Goal: Transaction & Acquisition: Book appointment/travel/reservation

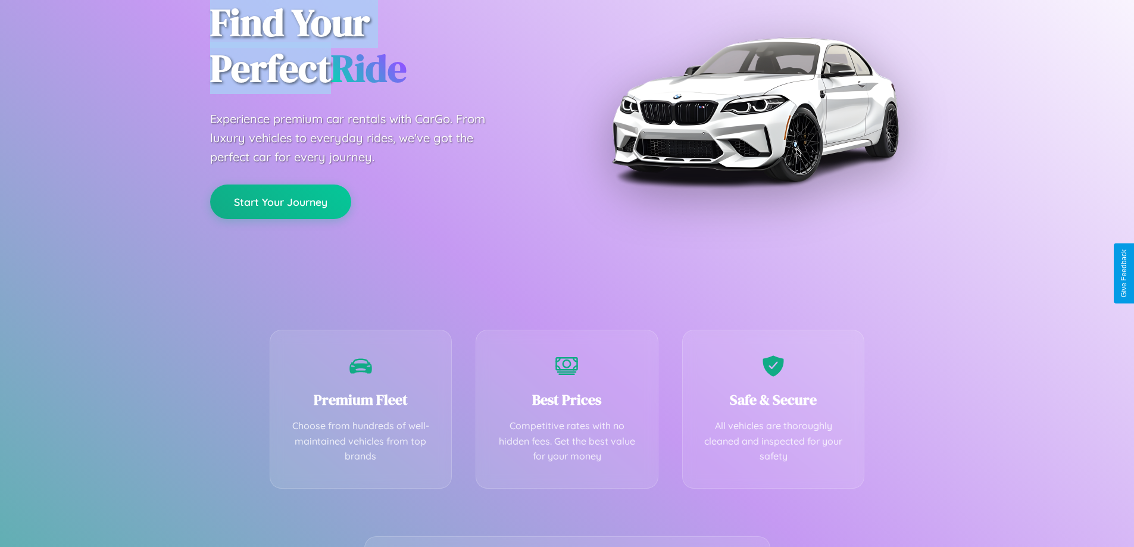
scroll to position [234, 0]
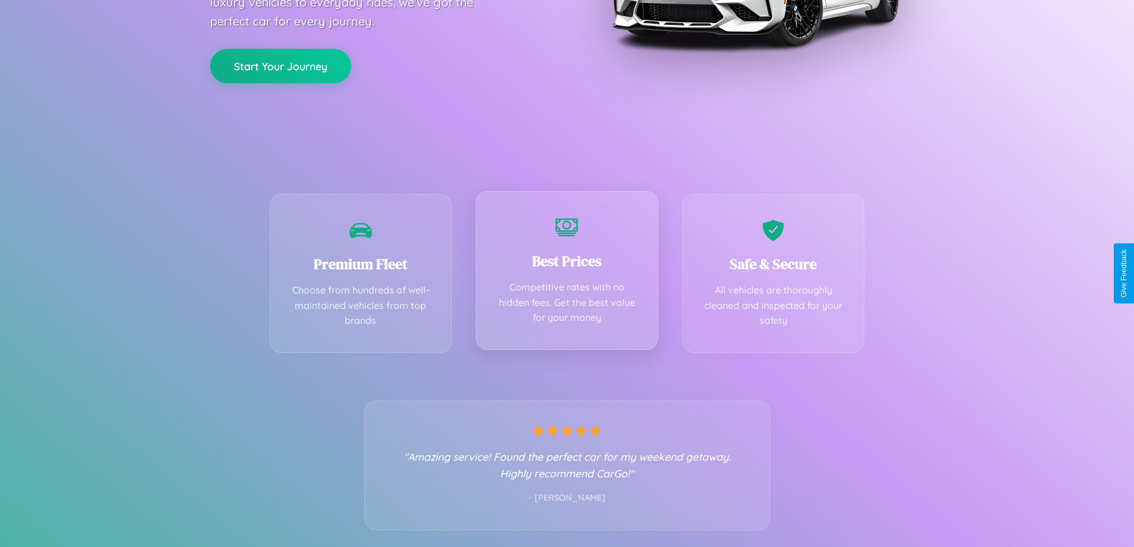
click at [567, 273] on div "Best Prices Competitive rates with no hidden fees. Get the best value for your …" at bounding box center [567, 270] width 183 height 159
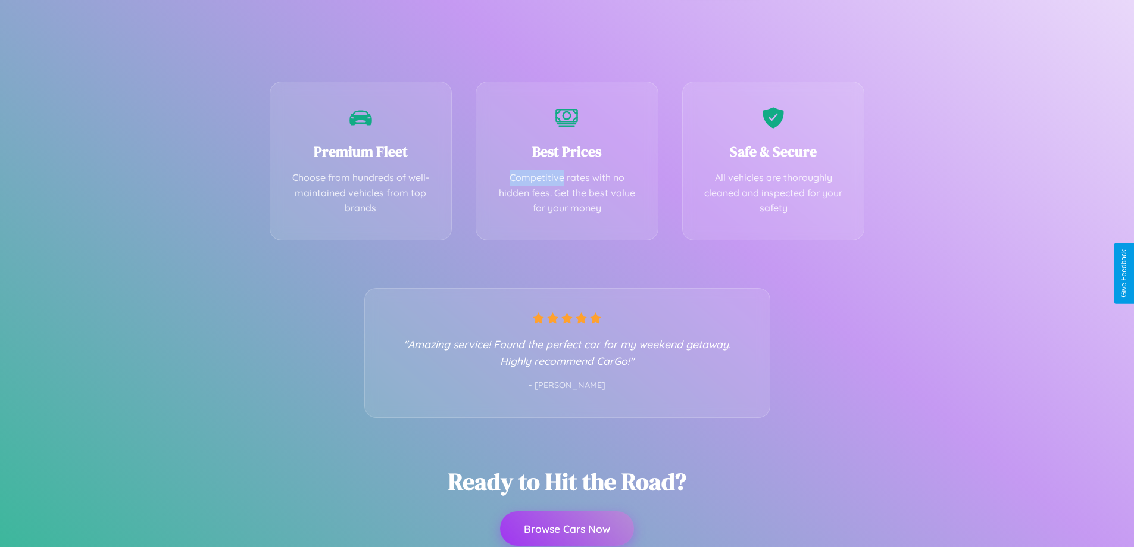
click at [567, 528] on button "Browse Cars Now" at bounding box center [567, 528] width 134 height 35
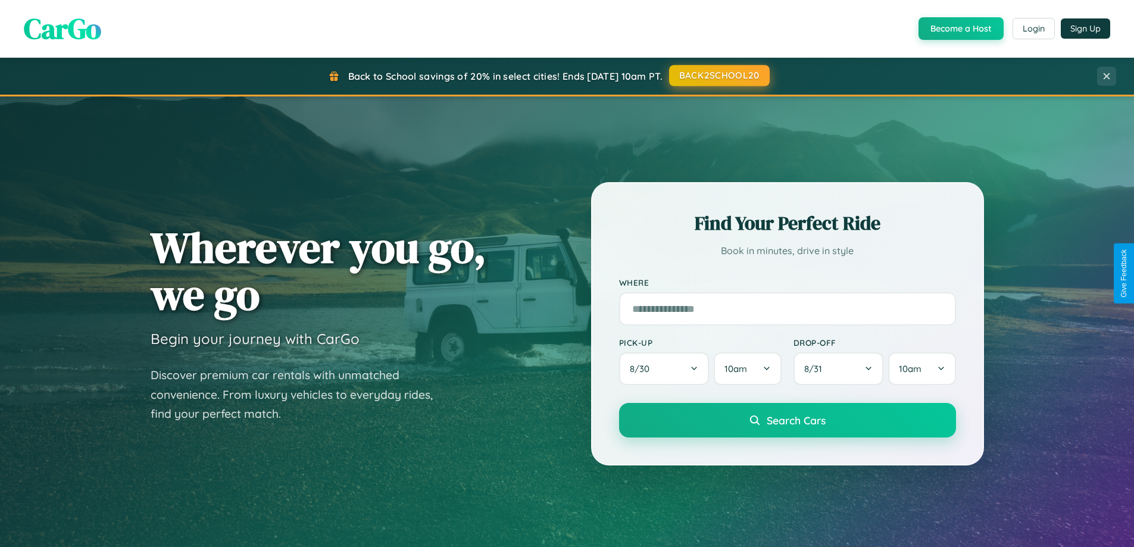
click at [718, 76] on button "BACK2SCHOOL20" at bounding box center [719, 75] width 101 height 21
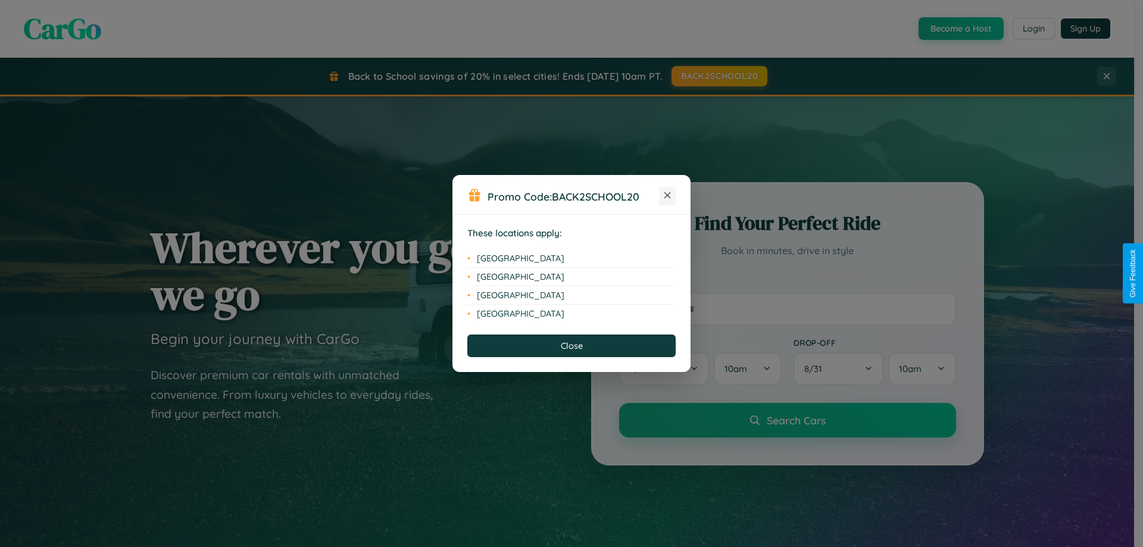
click at [667, 196] on icon at bounding box center [667, 195] width 7 height 7
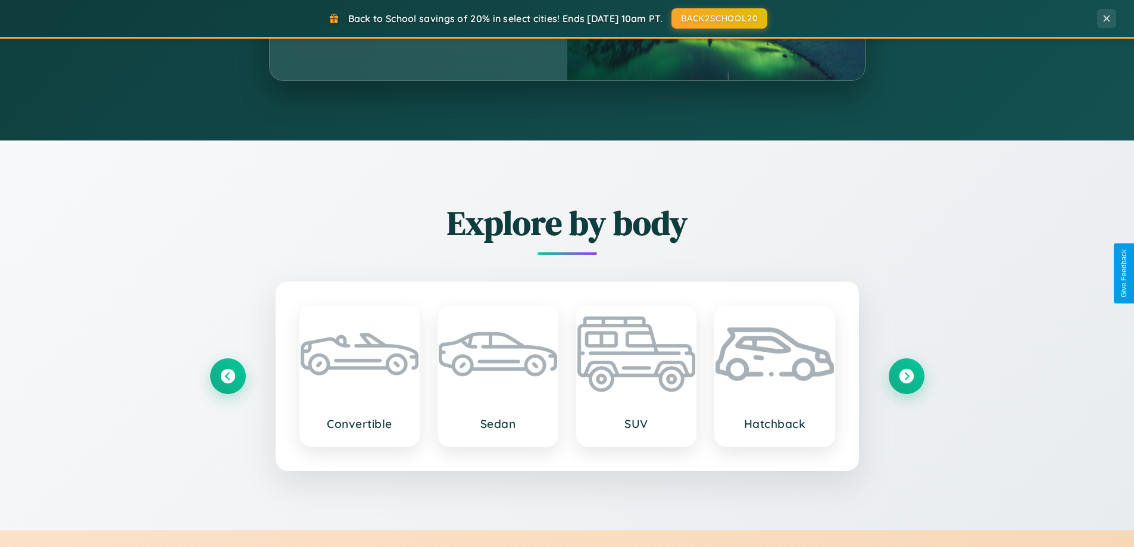
scroll to position [1394, 0]
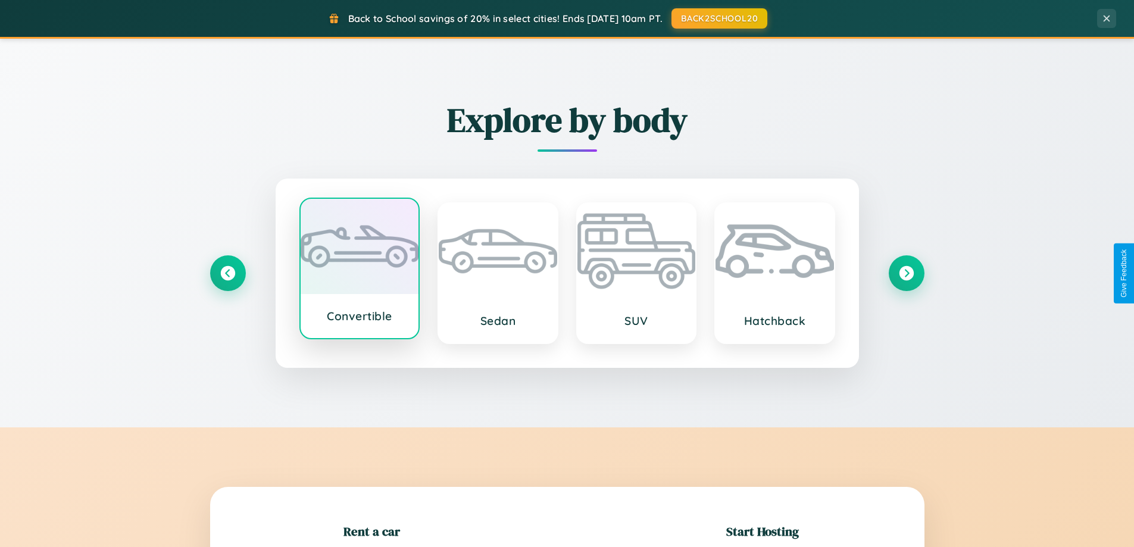
click at [359, 271] on div at bounding box center [360, 246] width 118 height 95
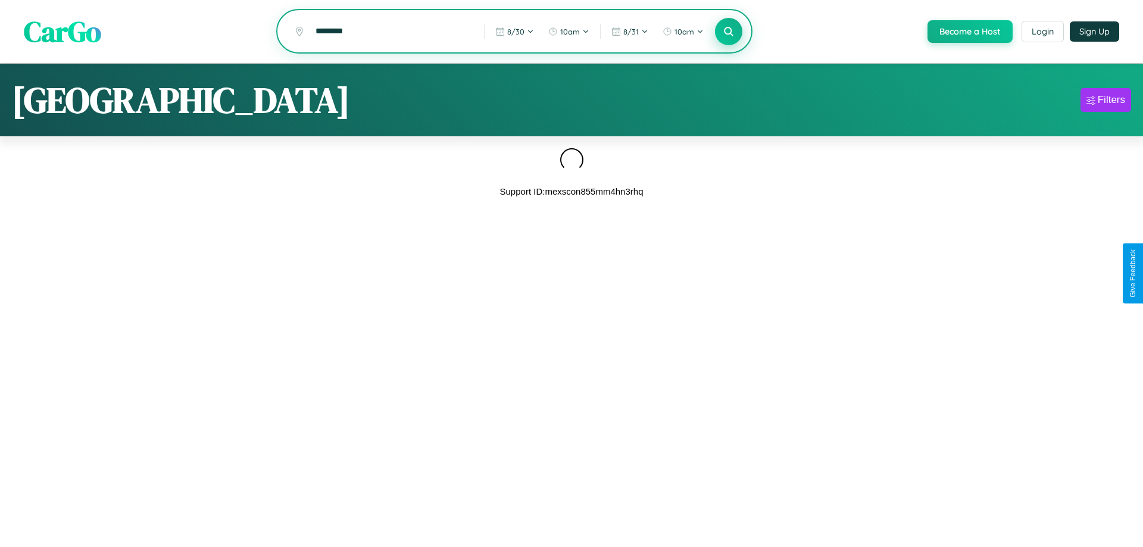
click at [727, 32] on icon at bounding box center [727, 31] width 11 height 11
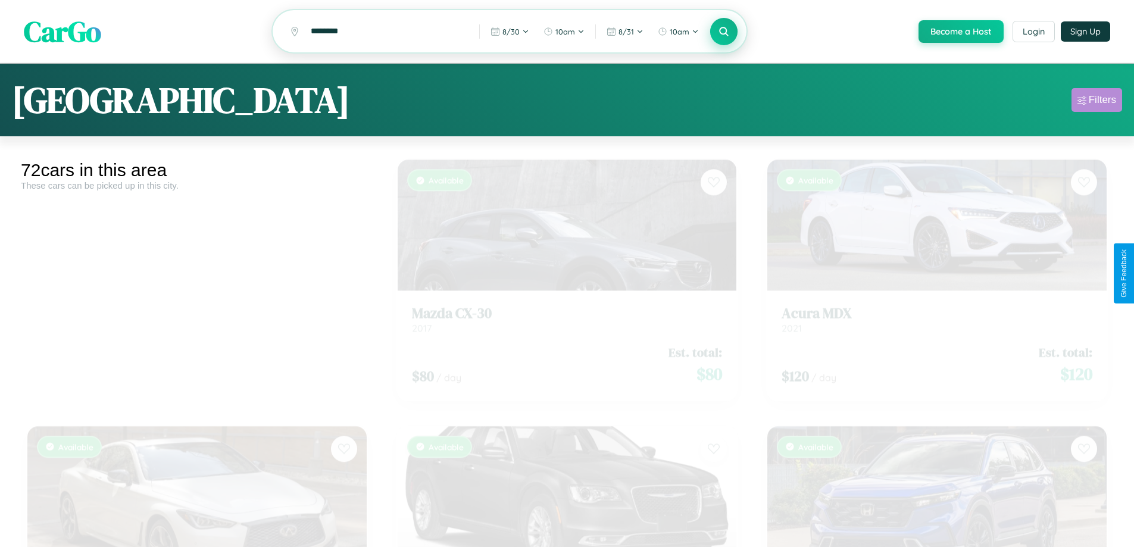
click at [1096, 102] on div "Filters" at bounding box center [1101, 100] width 27 height 12
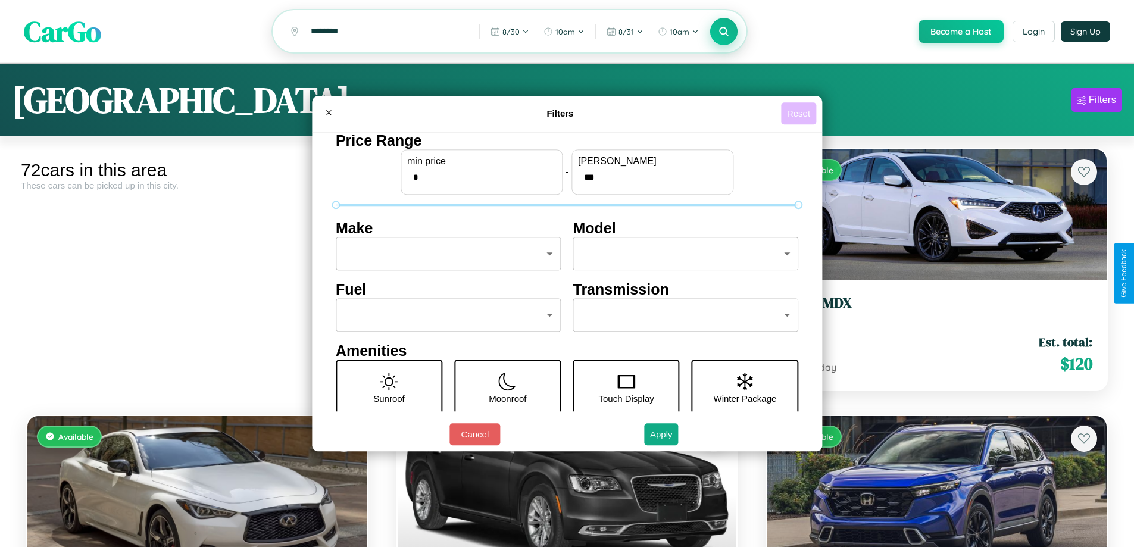
click at [800, 113] on button "Reset" at bounding box center [798, 113] width 35 height 22
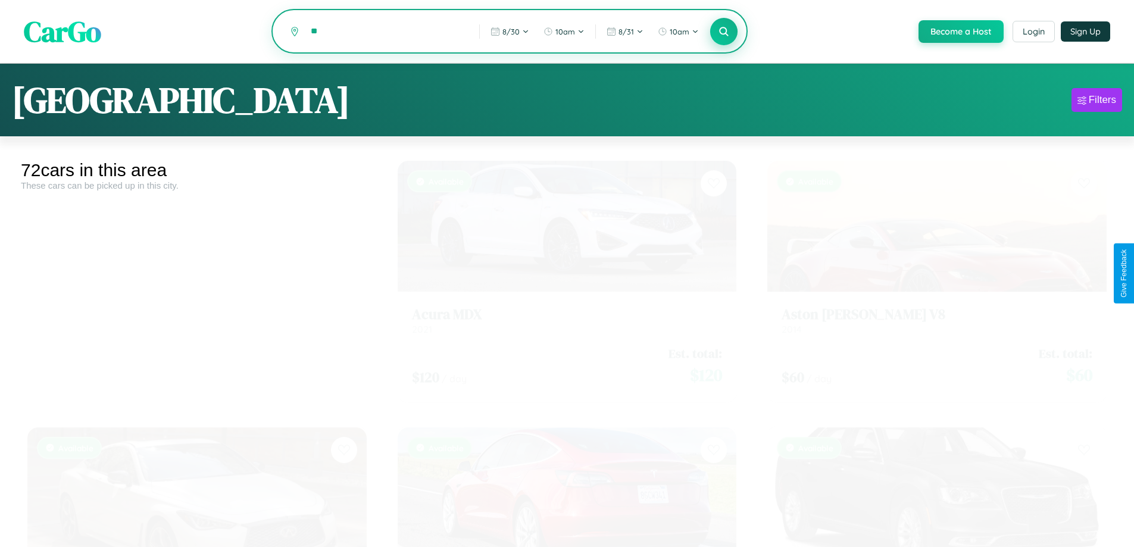
type input "*"
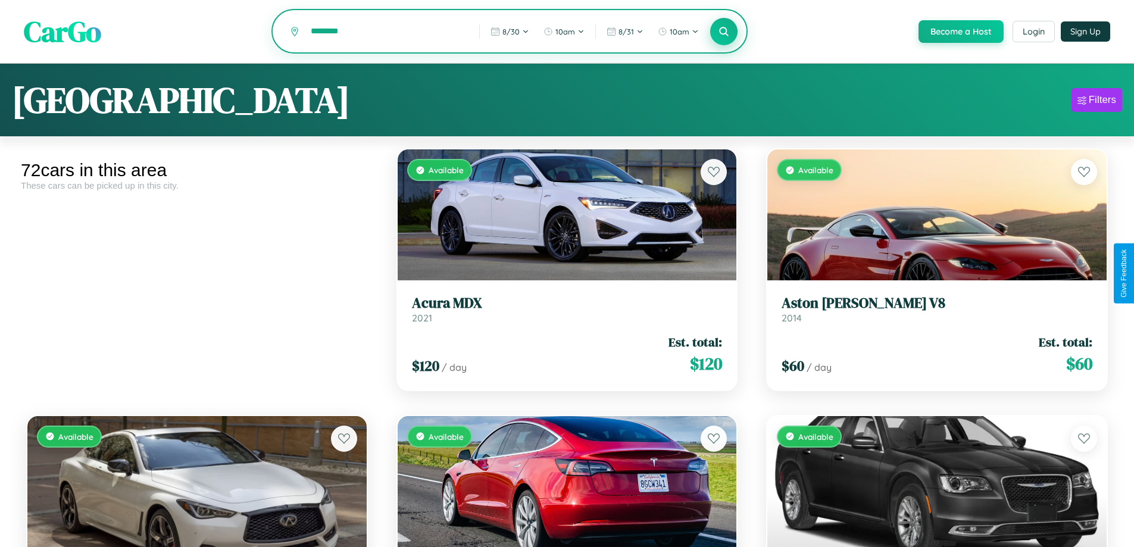
type input "********"
click at [723, 32] on icon at bounding box center [723, 31] width 11 height 11
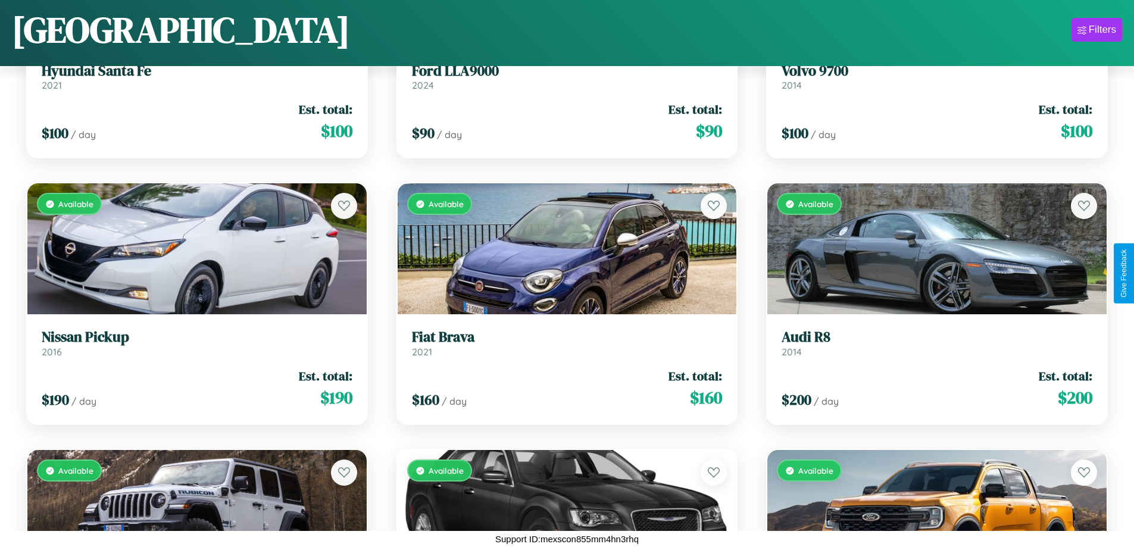
scroll to position [4698, 0]
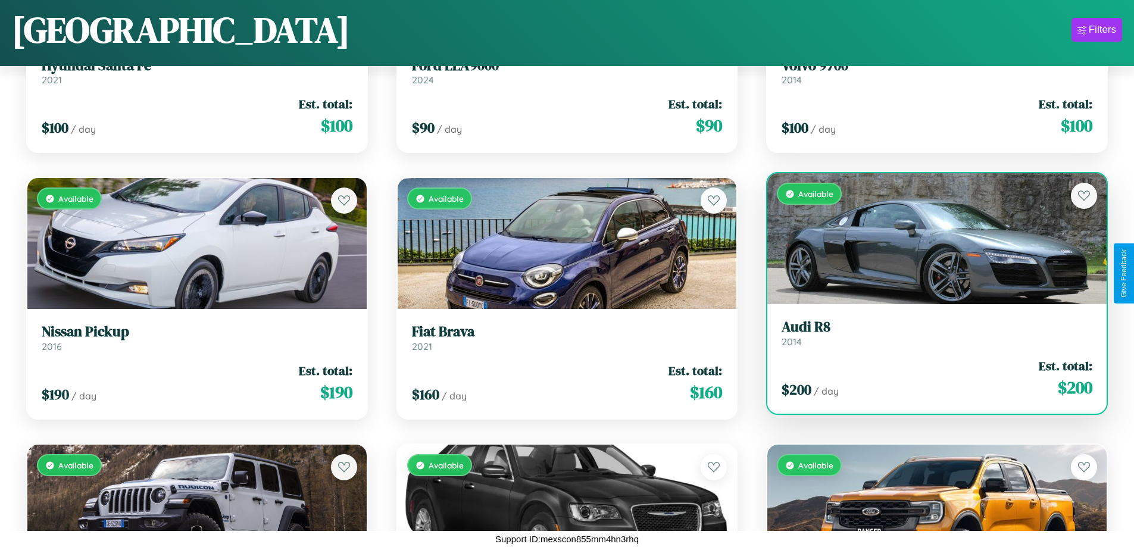
click at [929, 333] on h3 "Audi R8" at bounding box center [936, 326] width 311 height 17
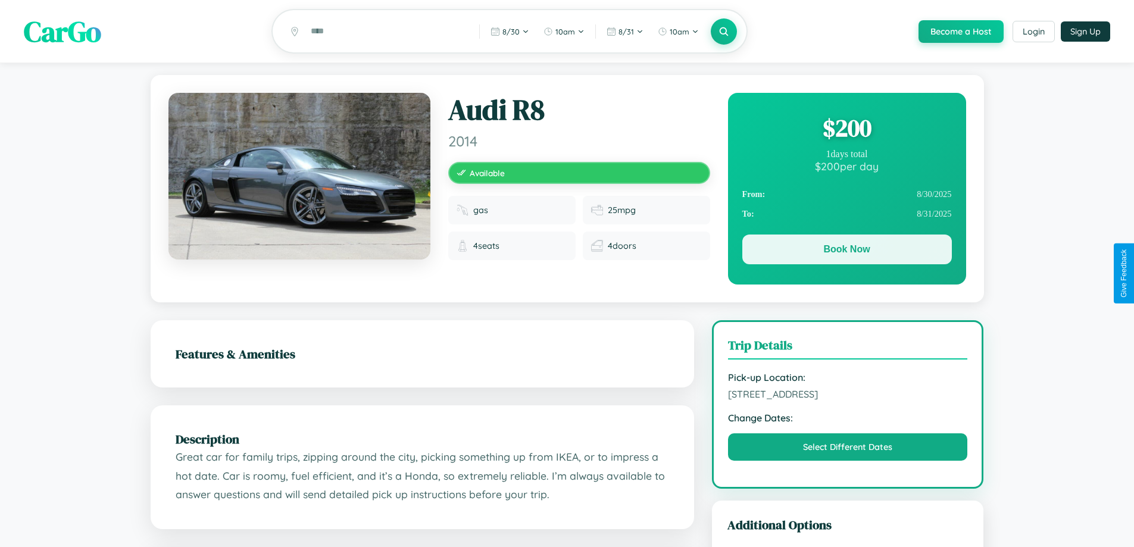
click at [846, 252] on button "Book Now" at bounding box center [846, 249] width 209 height 30
